Goal: Task Accomplishment & Management: Understand process/instructions

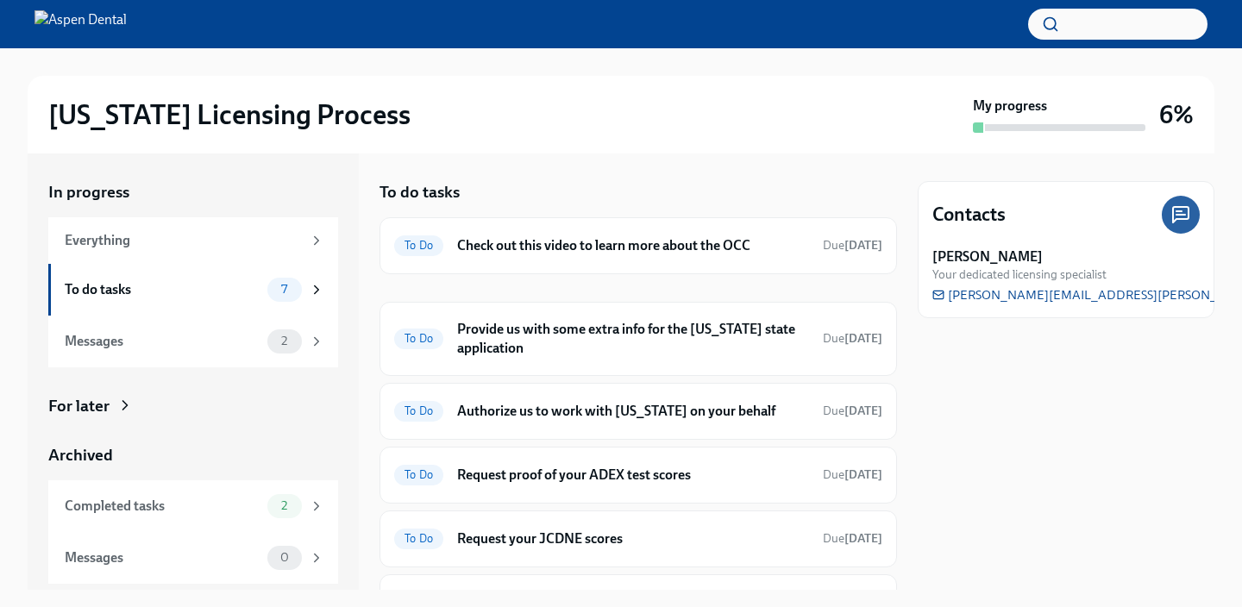
scroll to position [194, 0]
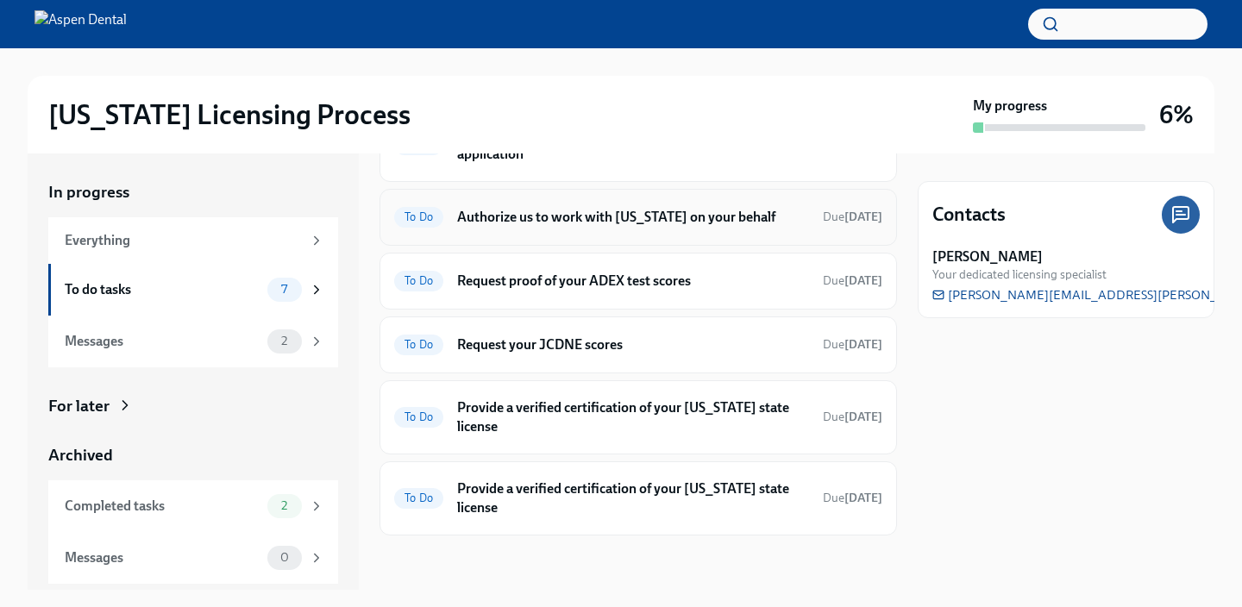
click at [628, 212] on h6 "Authorize us to work with [US_STATE] on your behalf" at bounding box center [633, 217] width 352 height 19
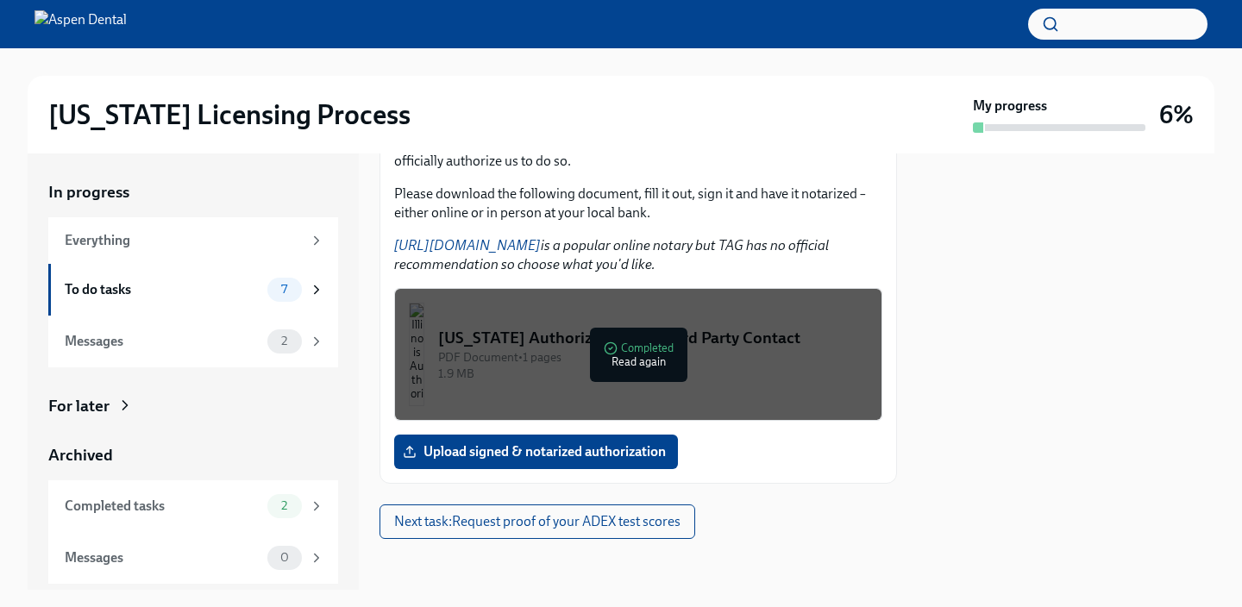
scroll to position [285, 0]
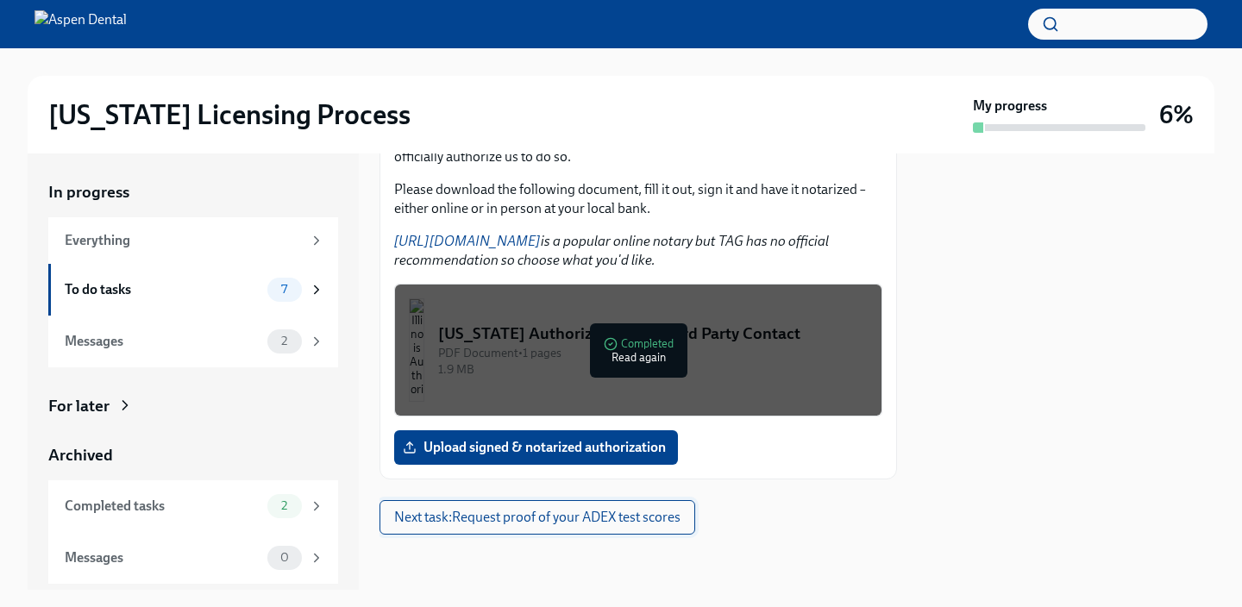
click at [599, 518] on span "Next task : Request proof of your ADEX test scores" at bounding box center [537, 517] width 286 height 17
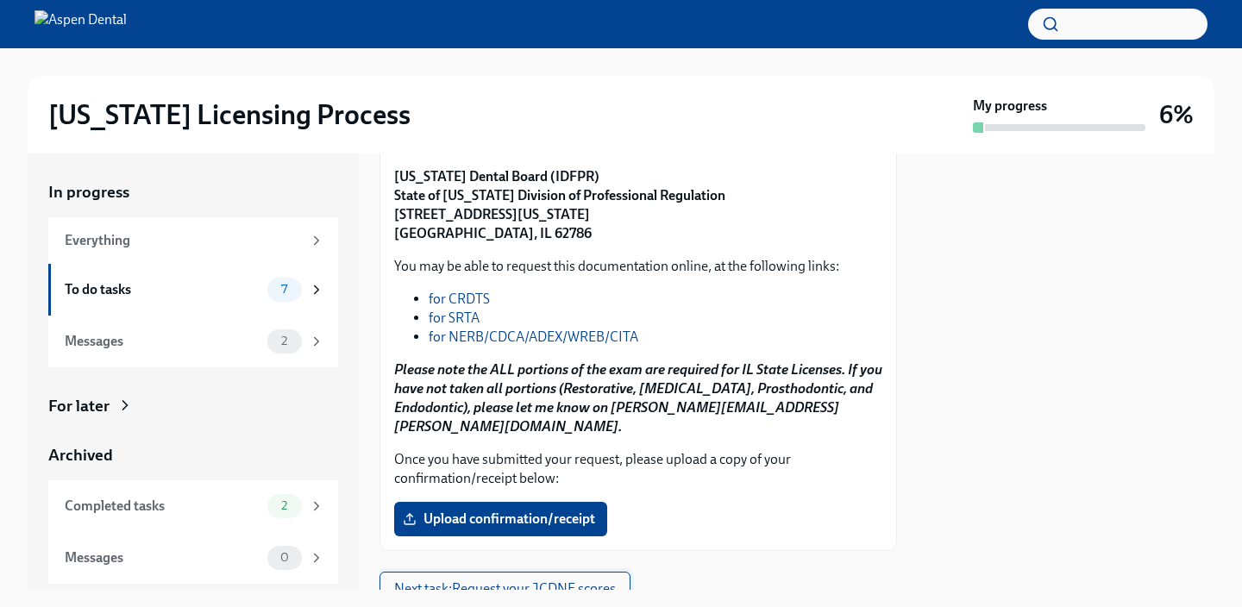
scroll to position [324, 0]
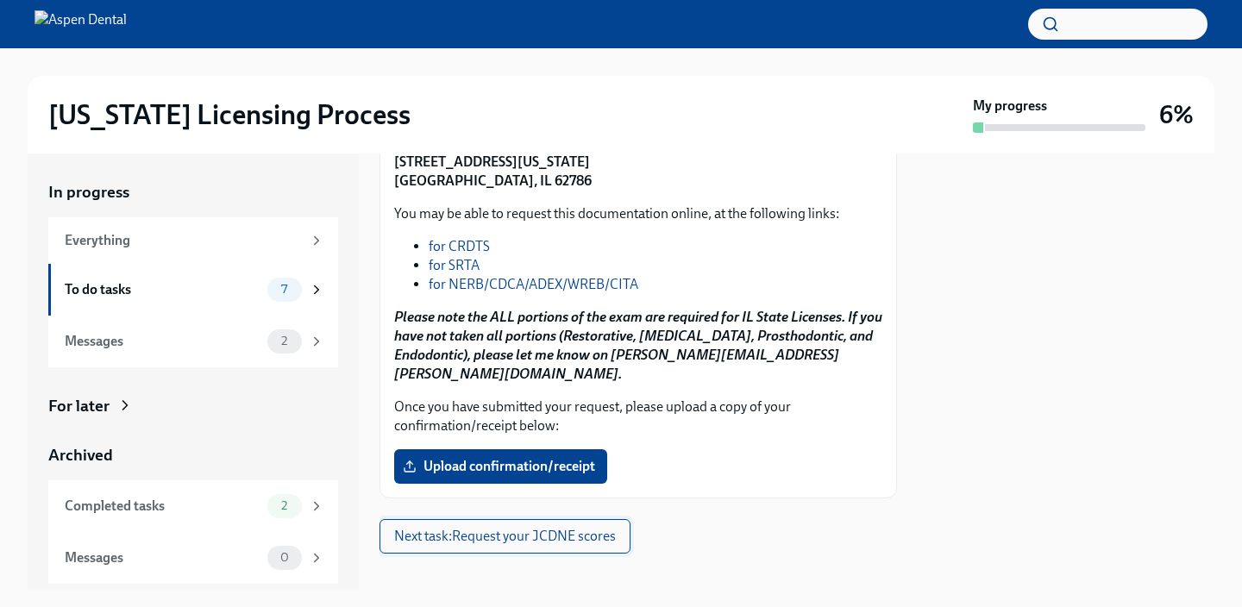
click at [557, 528] on span "Next task : Request your JCDNE scores" at bounding box center [505, 536] width 222 height 17
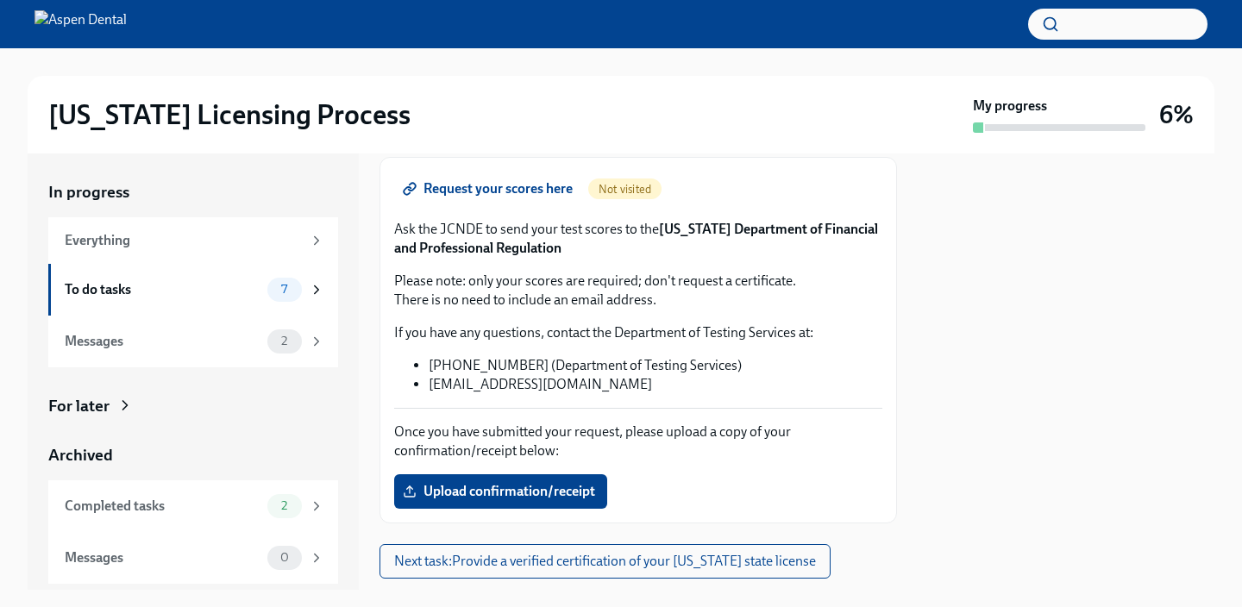
scroll to position [220, 0]
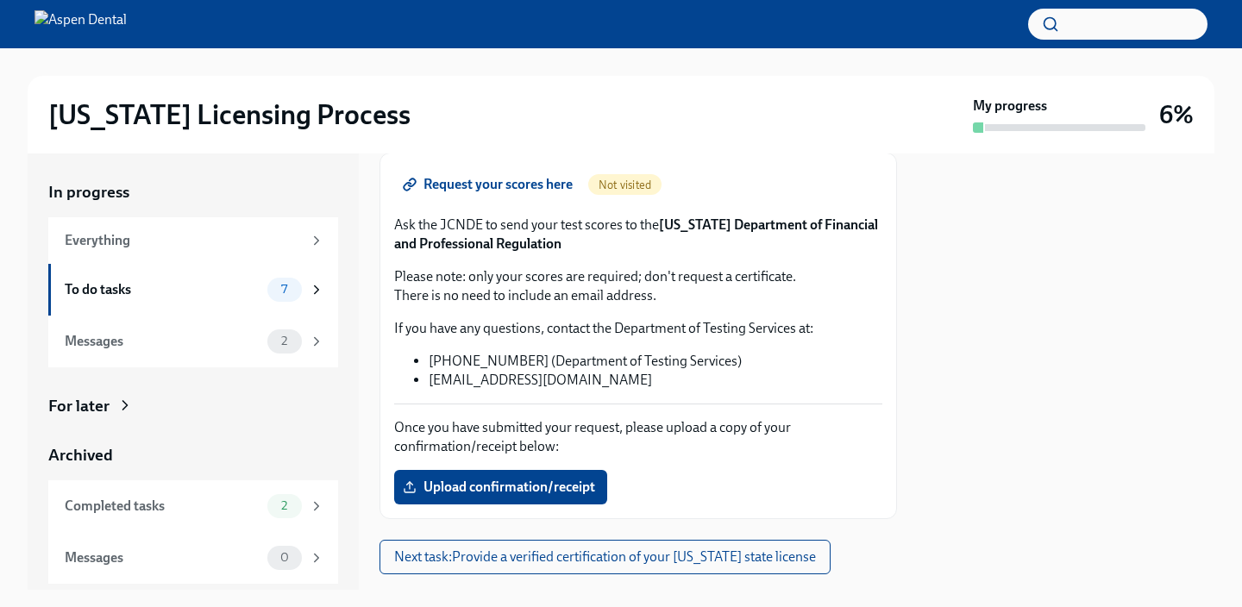
click at [500, 178] on span "Request your scores here" at bounding box center [489, 184] width 166 height 17
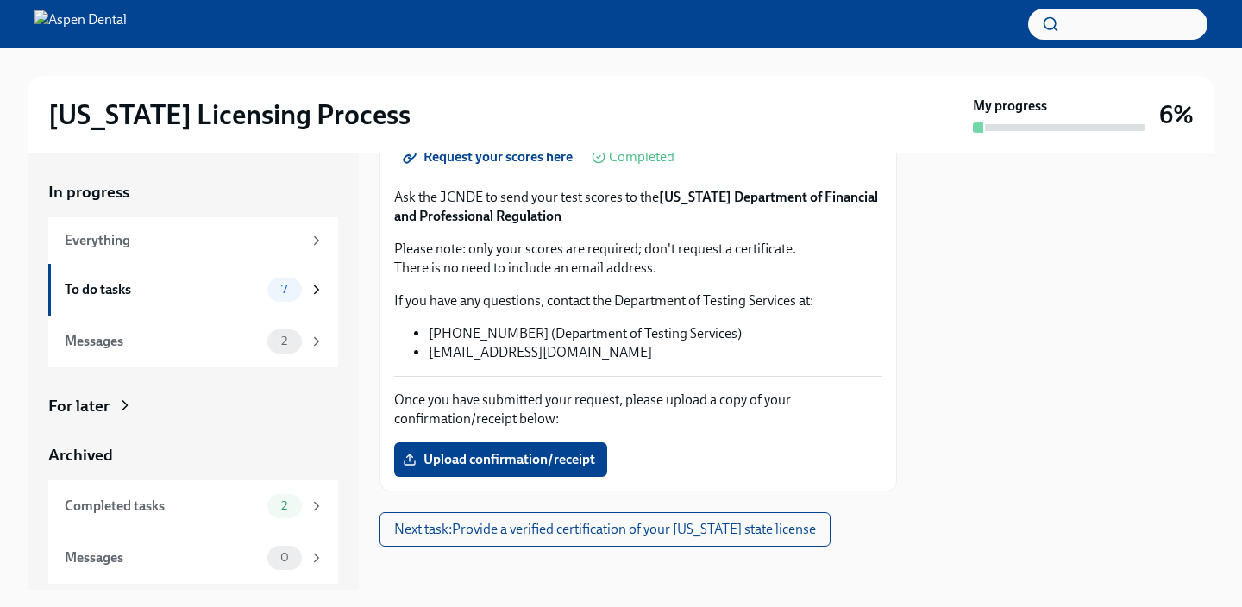
scroll to position [250, 0]
